Goal: Check status: Check status

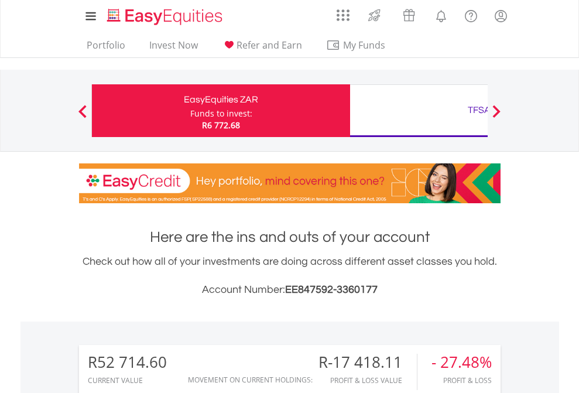
click at [190, 111] on div "Funds to invest:" at bounding box center [221, 114] width 62 height 12
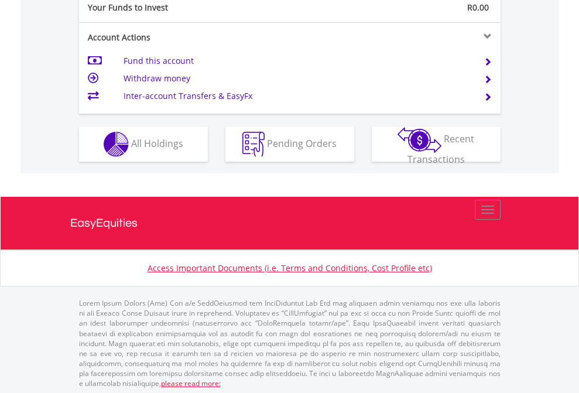
scroll to position [1168, 0]
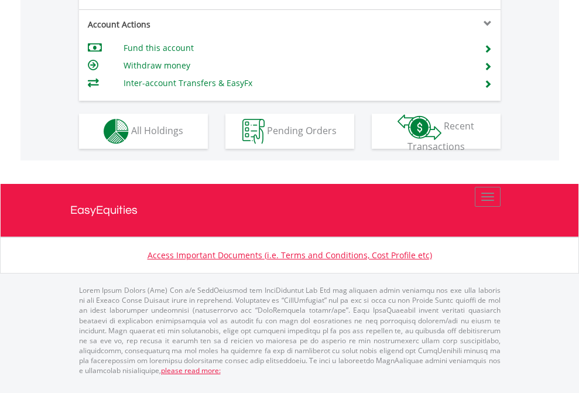
scroll to position [1098, 0]
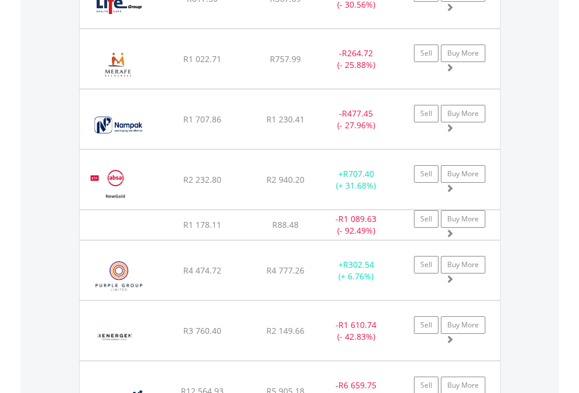
scroll to position [112, 184]
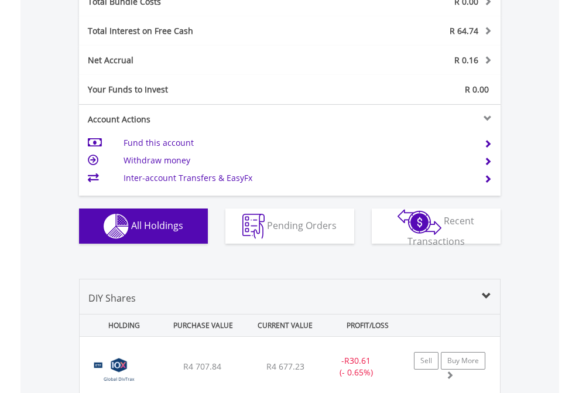
scroll to position [1371, 0]
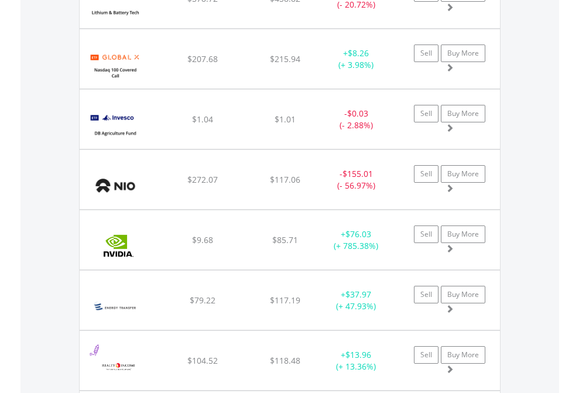
scroll to position [112, 184]
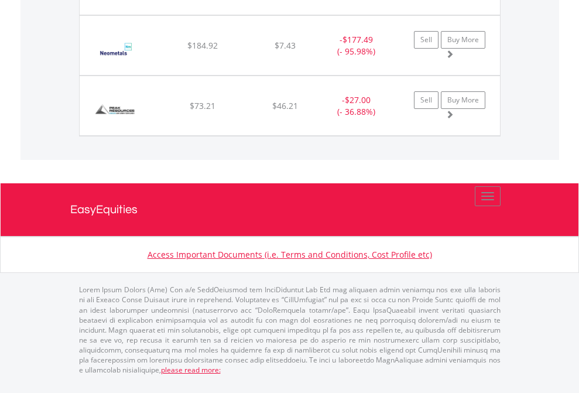
scroll to position [112, 184]
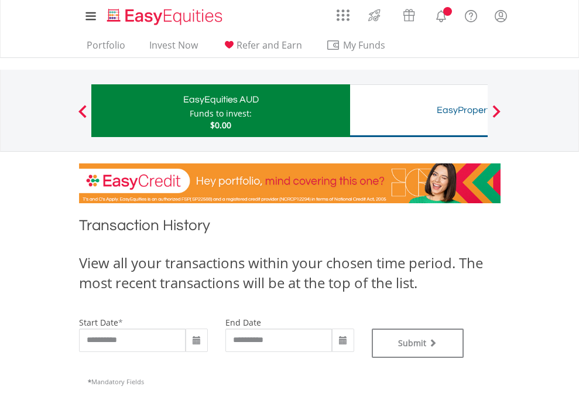
type input "**********"
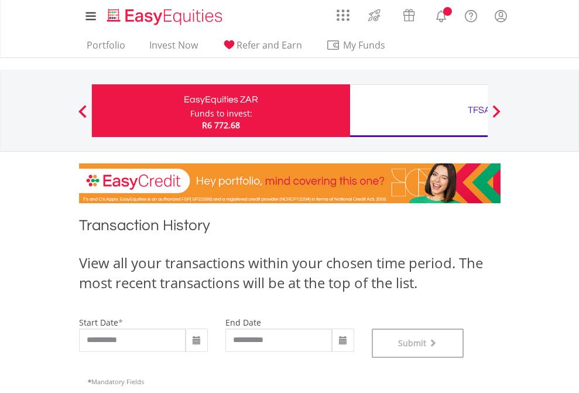
scroll to position [475, 0]
click at [418, 111] on div "TFSA" at bounding box center [479, 110] width 244 height 16
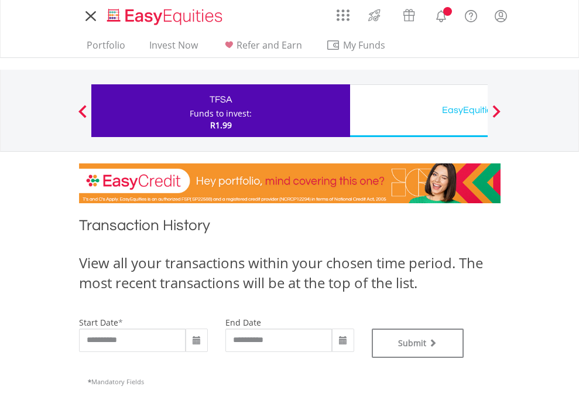
type input "**********"
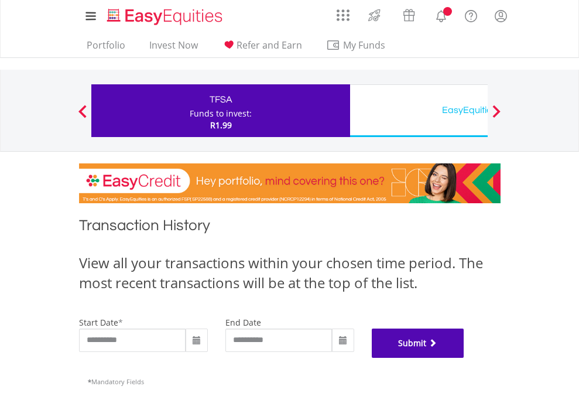
click at [464, 357] on button "Submit" at bounding box center [418, 342] width 92 height 29
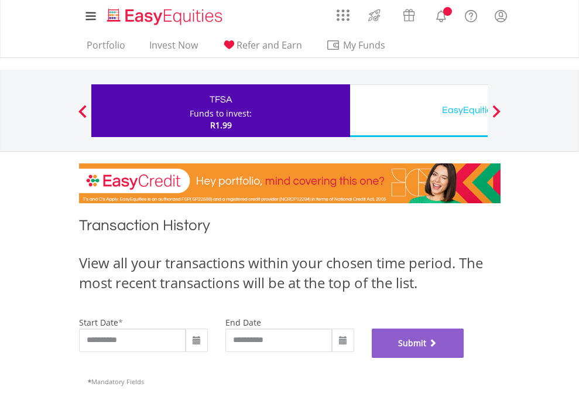
scroll to position [475, 0]
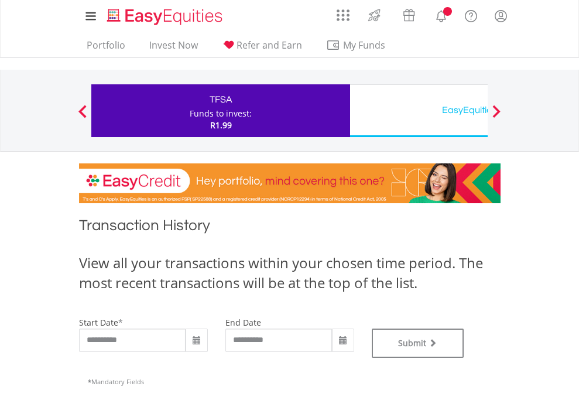
click at [418, 111] on div "EasyEquities USD" at bounding box center [479, 110] width 244 height 16
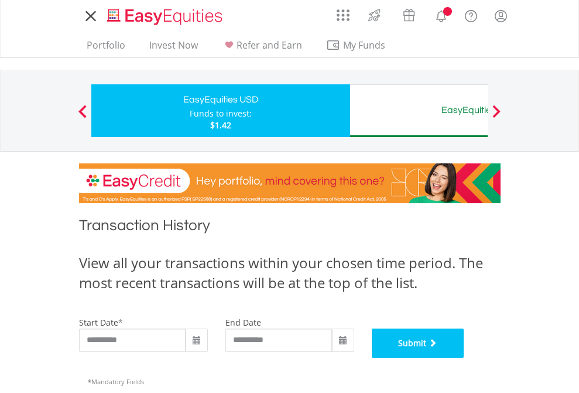
click at [464, 357] on button "Submit" at bounding box center [418, 342] width 92 height 29
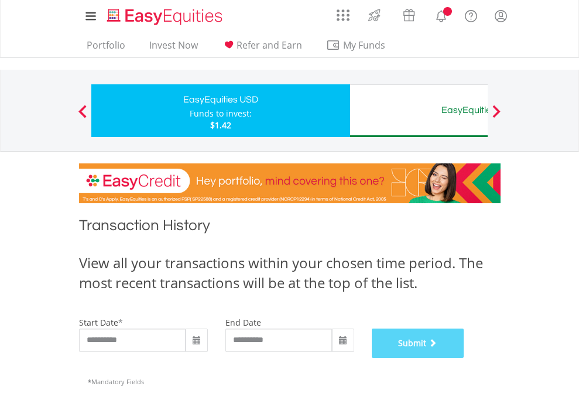
scroll to position [475, 0]
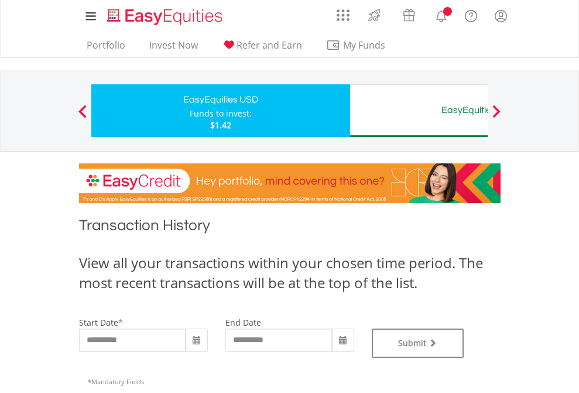
click at [418, 111] on div "EasyEquities AUD" at bounding box center [479, 110] width 244 height 16
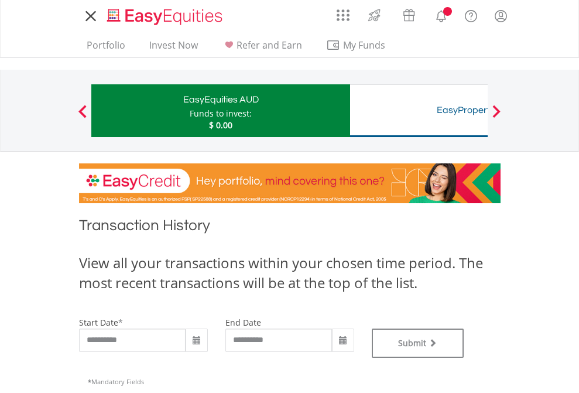
type input "**********"
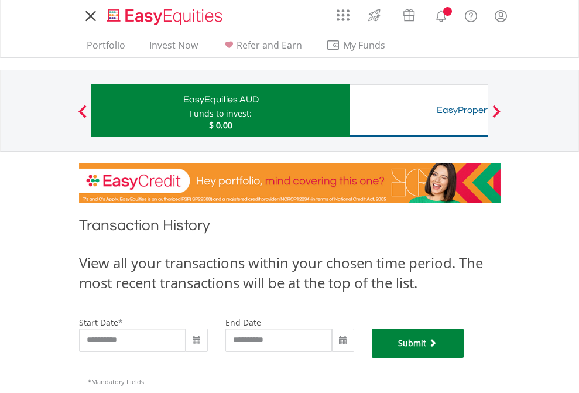
click at [464, 357] on button "Submit" at bounding box center [418, 342] width 92 height 29
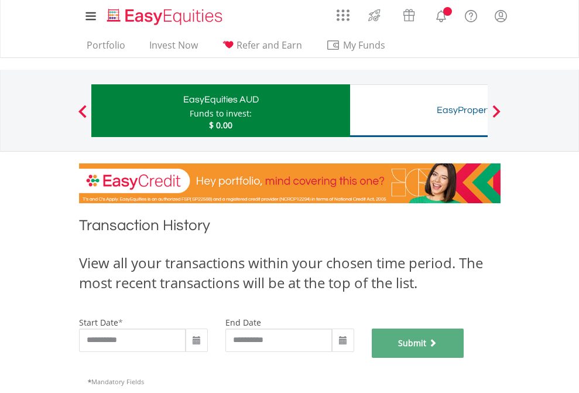
scroll to position [475, 0]
